Goal: Task Accomplishment & Management: Complete application form

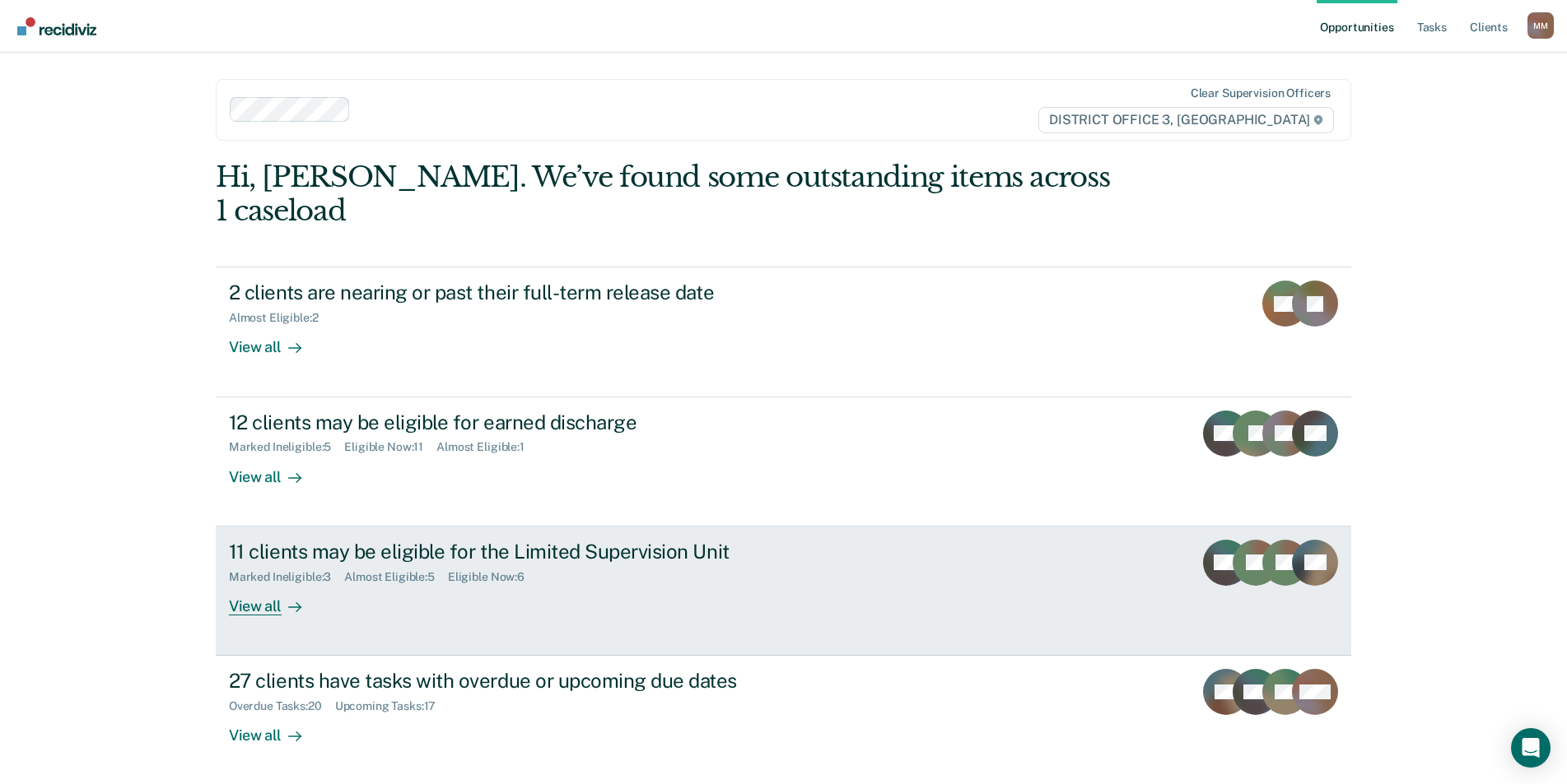
click at [254, 583] on div "View all" at bounding box center [275, 599] width 92 height 32
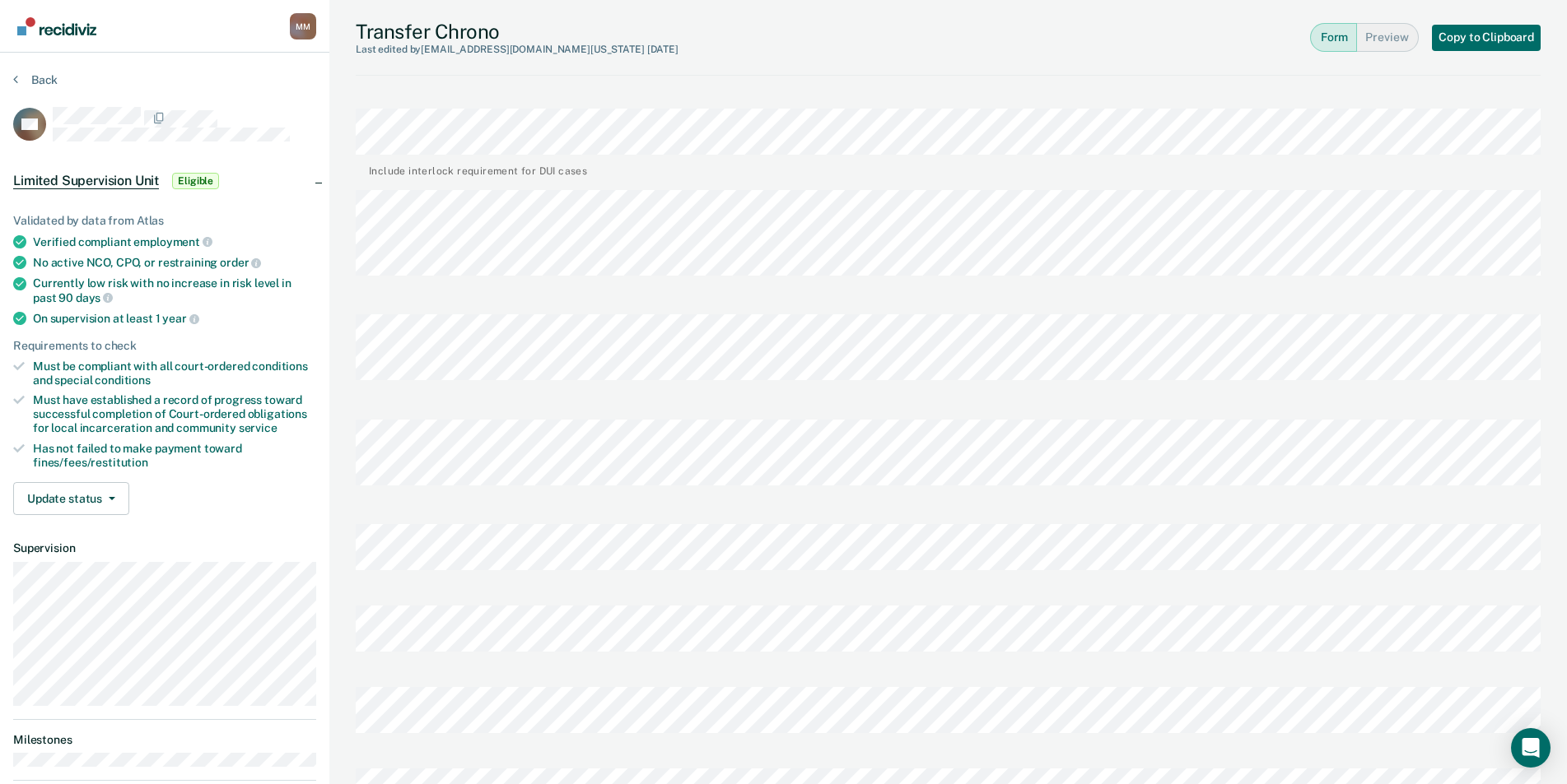
click at [278, 531] on div "[PERSON_NAME] Profile How it works Log Out Back KN Limited Supervision Unit Eli…" at bounding box center [784, 699] width 1567 height 1398
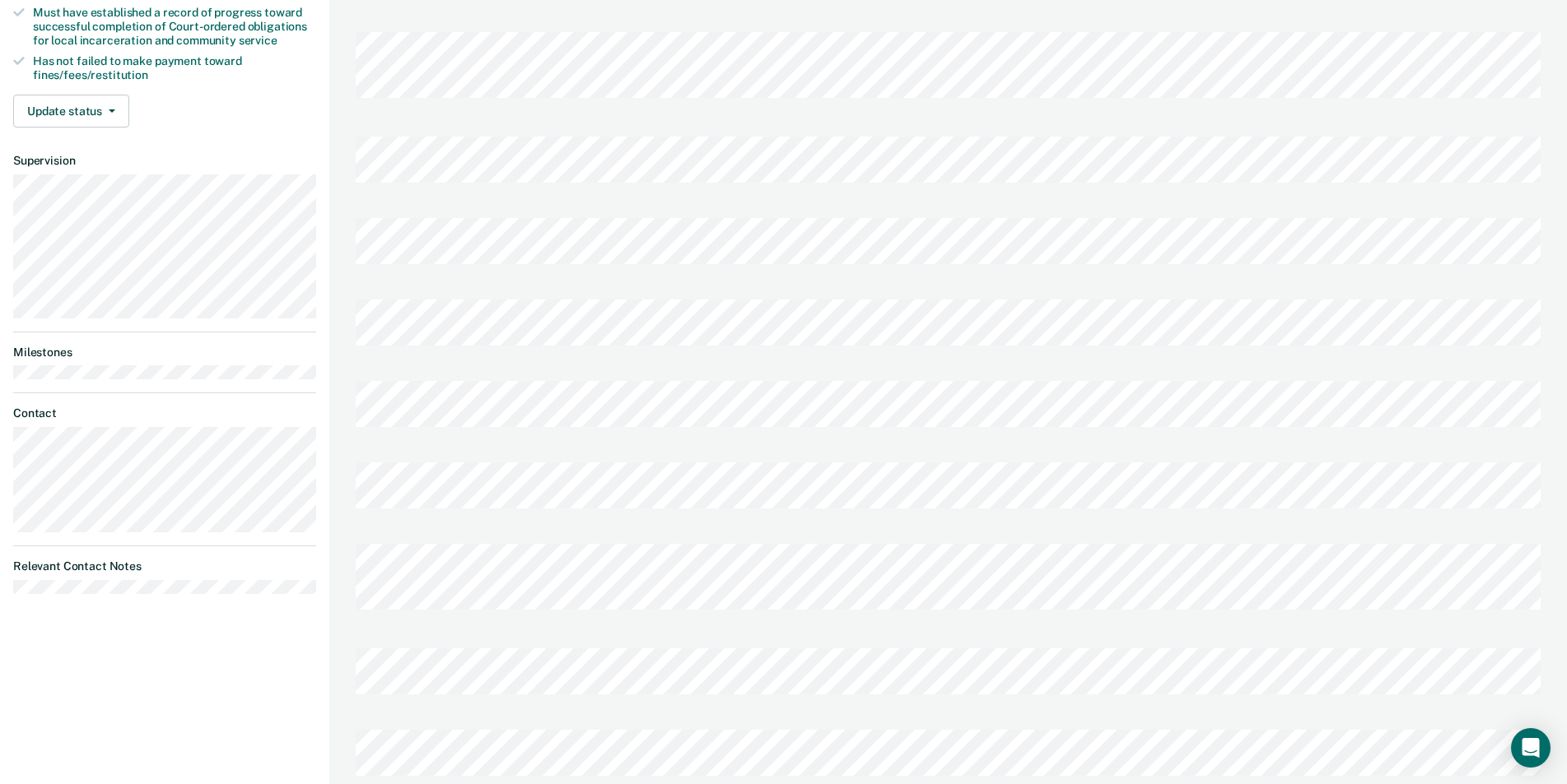
scroll to position [597, 0]
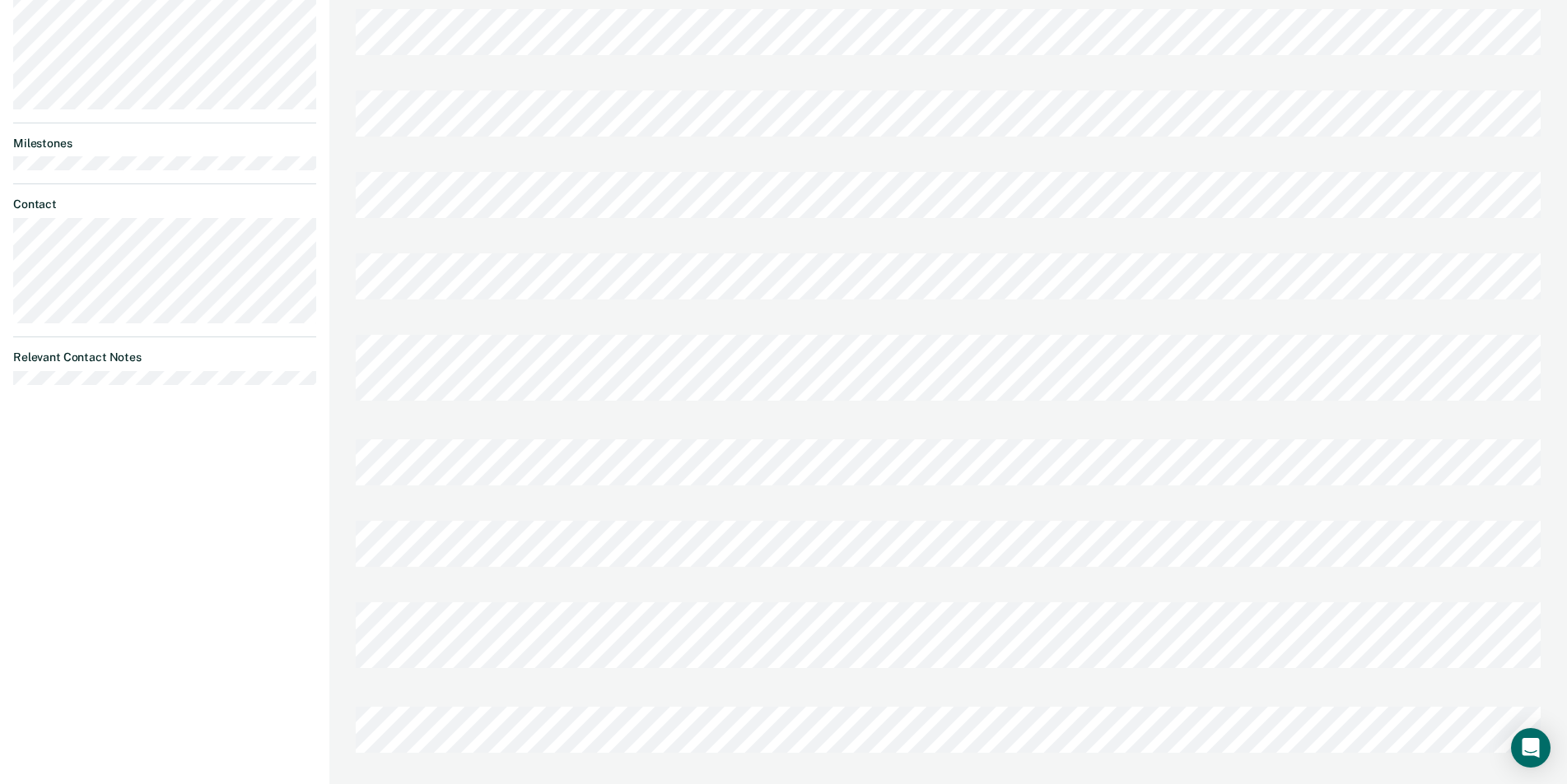
click at [611, 392] on div at bounding box center [948, 374] width 1185 height 105
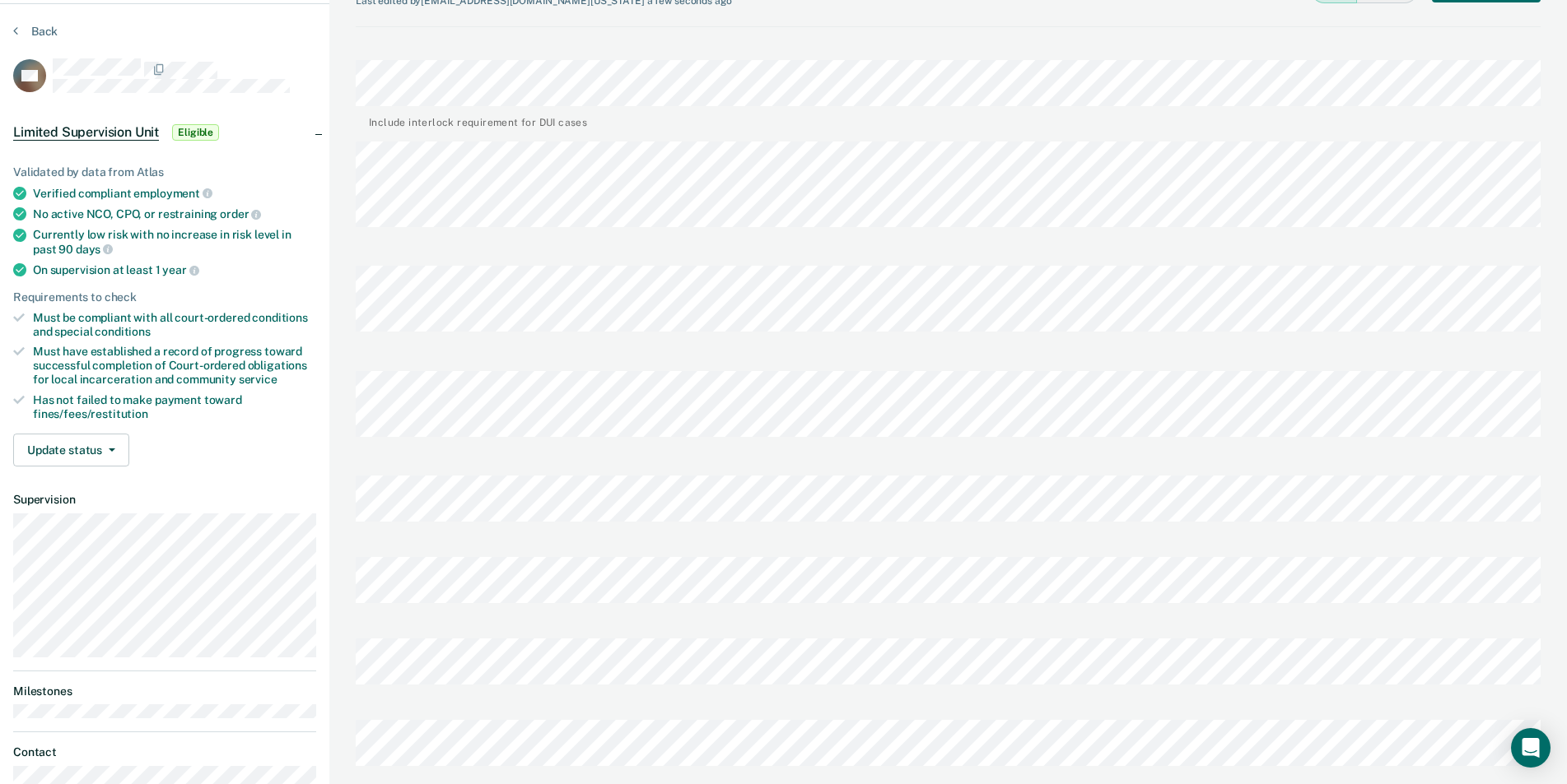
scroll to position [0, 0]
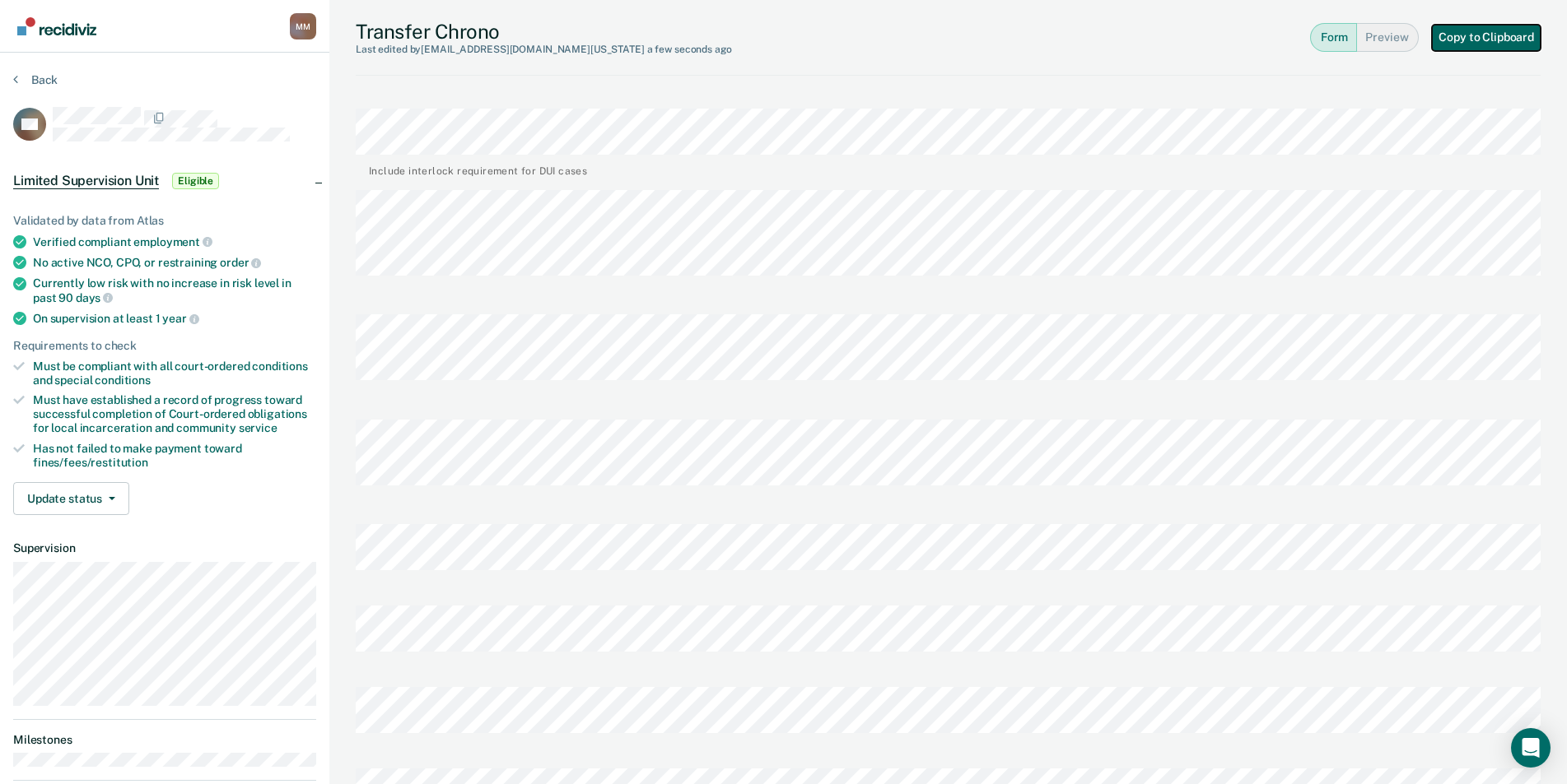
click at [1463, 44] on button "Copy to Clipboard" at bounding box center [1486, 38] width 108 height 26
